Goal: Entertainment & Leisure: Consume media (video, audio)

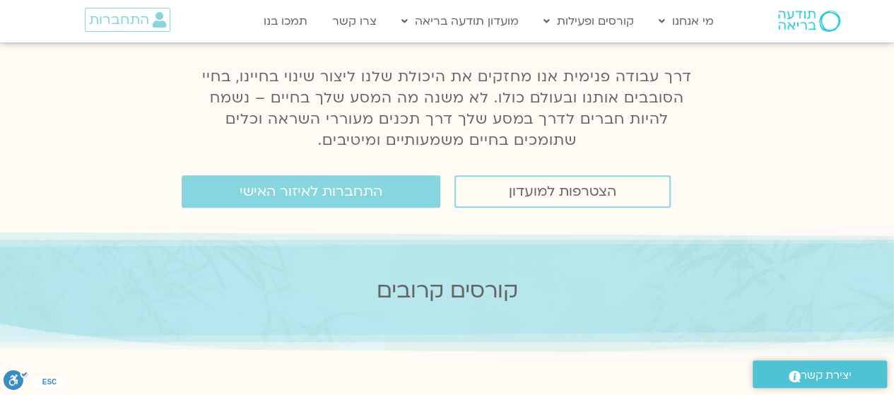
scroll to position [179, 0]
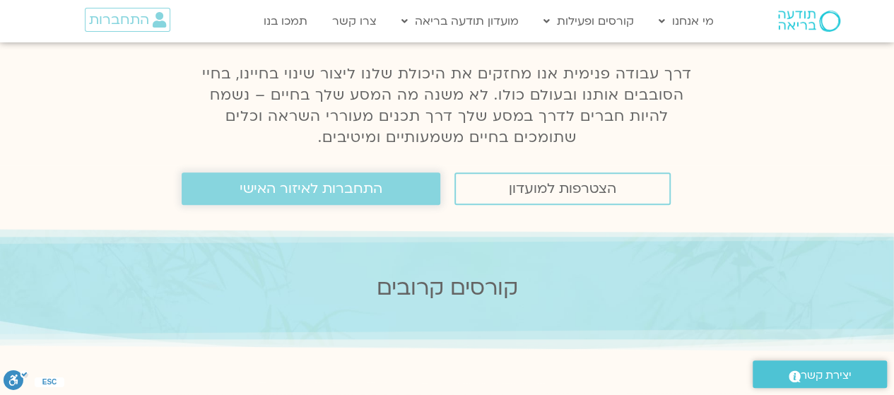
click at [297, 180] on link "התחברות לאיזור האישי" at bounding box center [311, 189] width 259 height 33
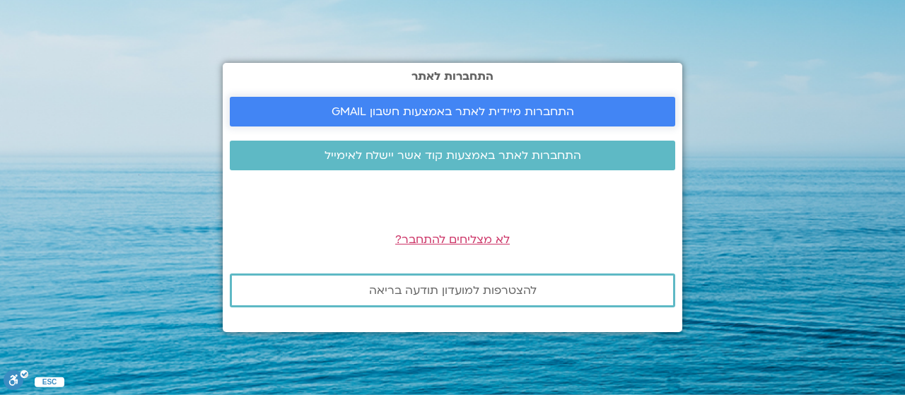
click at [435, 114] on span "התחברות מיידית לאתר באמצעות חשבון GMAIL" at bounding box center [453, 111] width 243 height 13
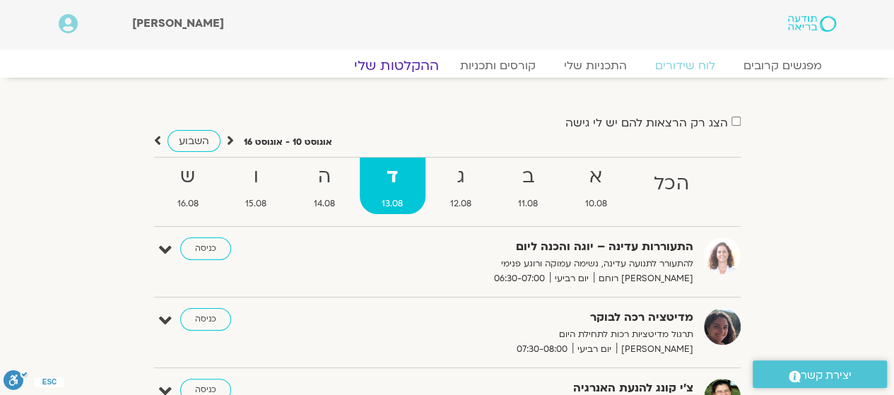
click at [397, 64] on link "ההקלטות שלי" at bounding box center [396, 65] width 119 height 17
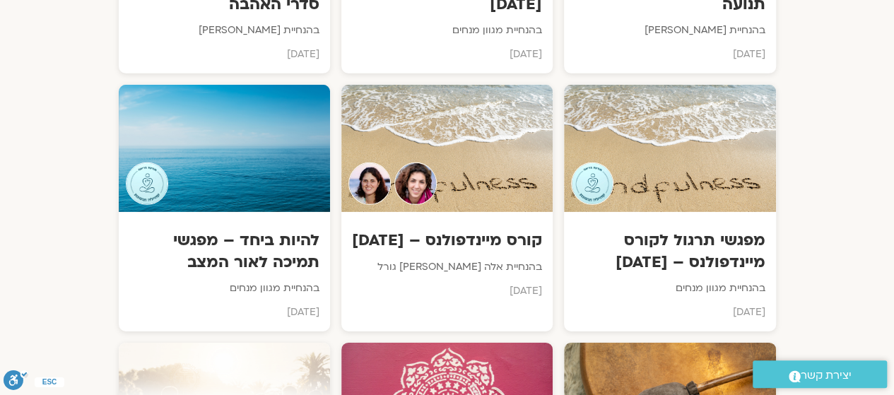
scroll to position [2133, 0]
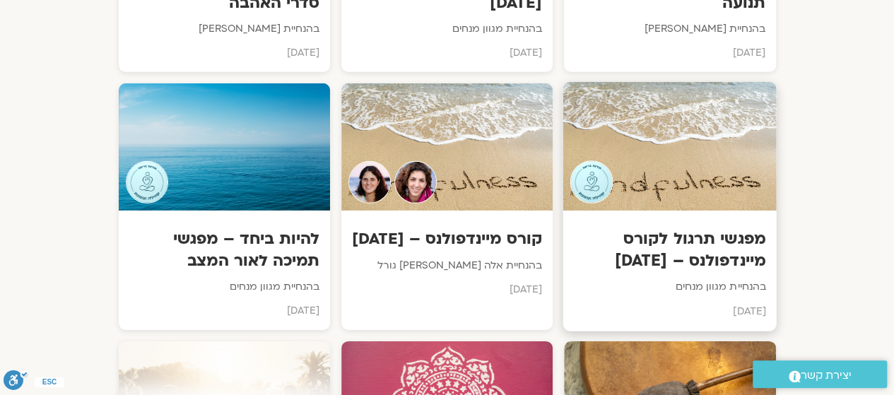
click at [677, 153] on div at bounding box center [671, 147] width 214 height 129
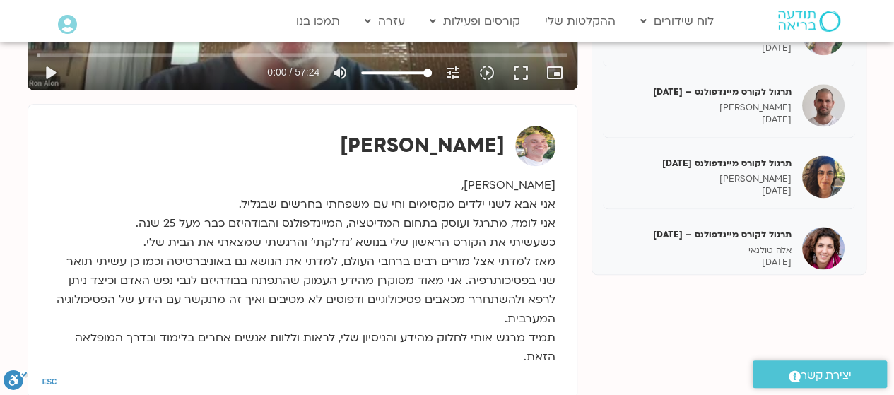
scroll to position [666, 0]
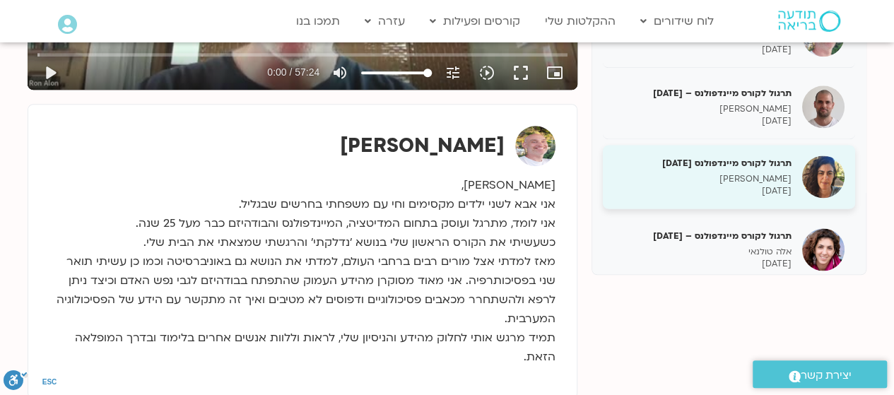
click at [702, 165] on h5 "תרגול לקורס מיינדפולנס [DATE]" at bounding box center [703, 163] width 178 height 13
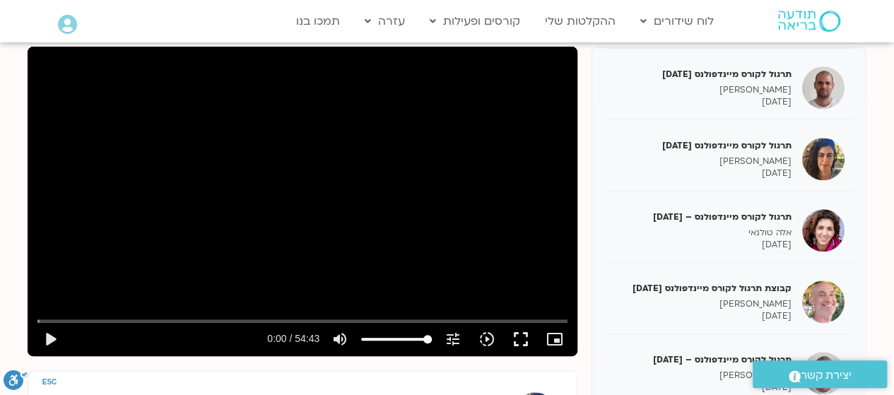
scroll to position [178, 0]
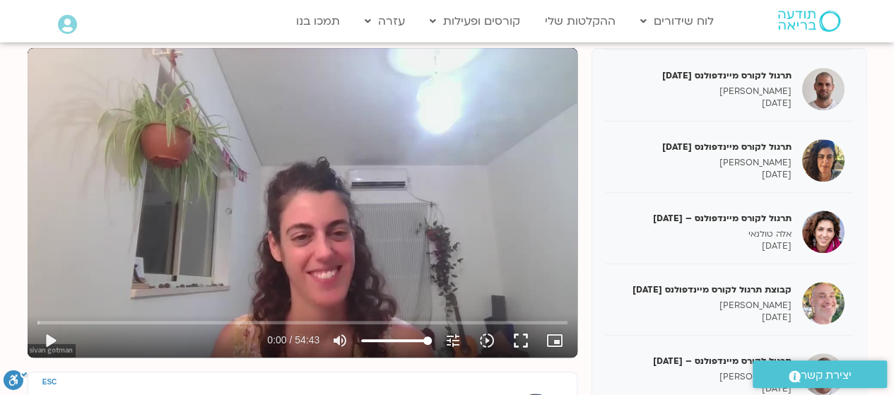
click at [242, 186] on div "Skip Ad play_arrow 0:00 / 54:43 volume_up Mute tune Resolution Auto 720p slow_m…" at bounding box center [303, 203] width 550 height 310
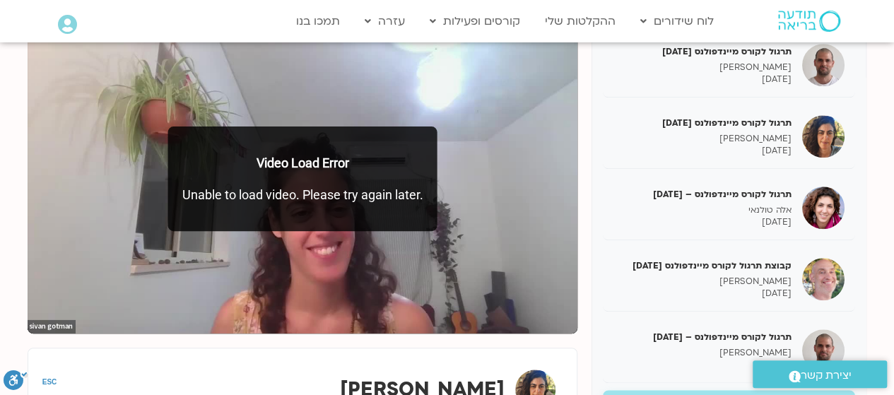
scroll to position [199, 0]
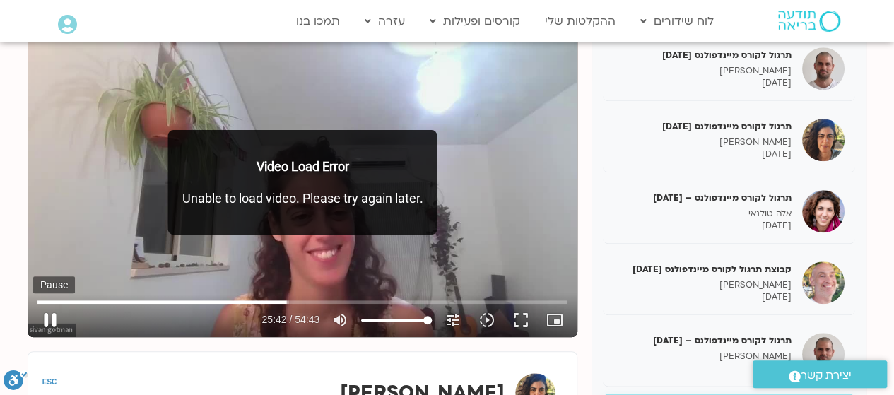
click at [51, 317] on button "pause" at bounding box center [50, 320] width 34 height 34
click at [51, 317] on button "play_arrow" at bounding box center [50, 320] width 34 height 34
type input "1545.292416"
click at [559, 317] on icon "picture_in_picture_alt" at bounding box center [555, 320] width 17 height 17
click at [518, 316] on button "fullscreen" at bounding box center [521, 320] width 34 height 34
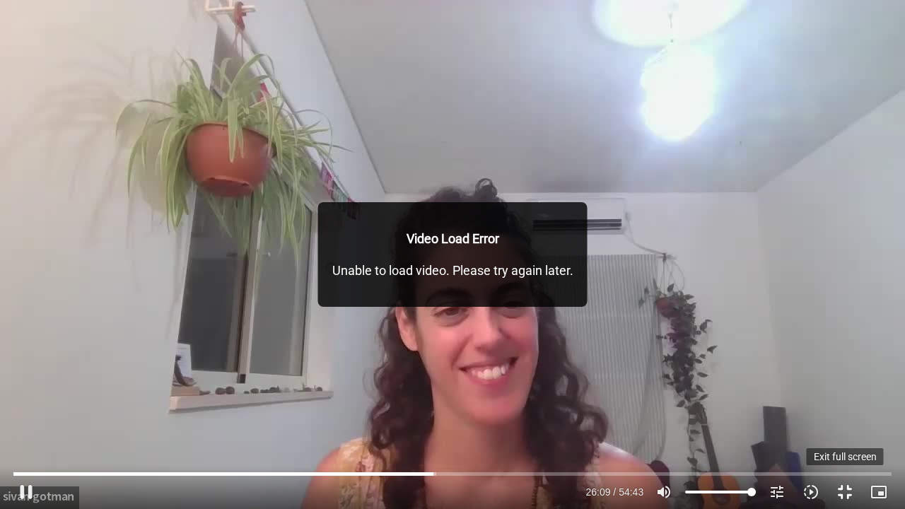
click at [841, 395] on button "fullscreen_exit" at bounding box center [845, 492] width 34 height 34
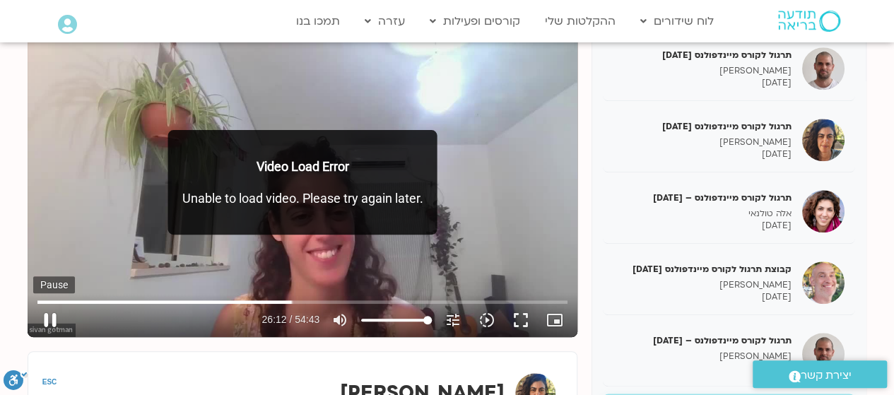
click at [47, 316] on button "pause" at bounding box center [50, 320] width 34 height 34
type input "1572.911526"
